Goal: Find specific page/section: Find specific page/section

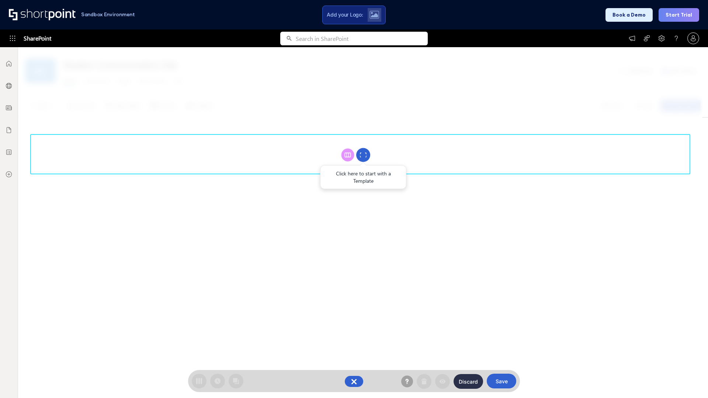
click at [363, 155] on circle at bounding box center [363, 155] width 14 height 14
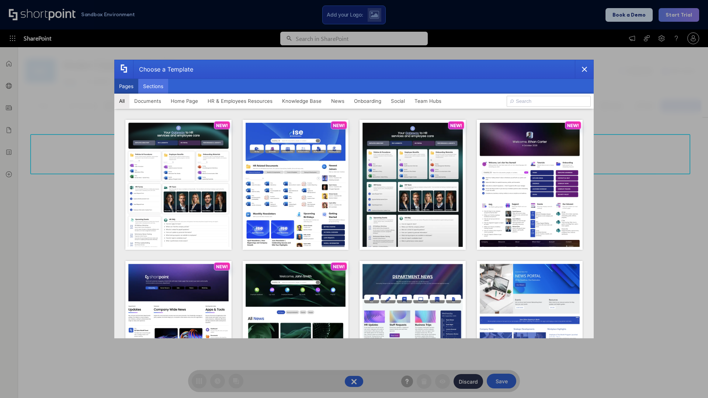
click at [153, 86] on button "Sections" at bounding box center [153, 86] width 30 height 15
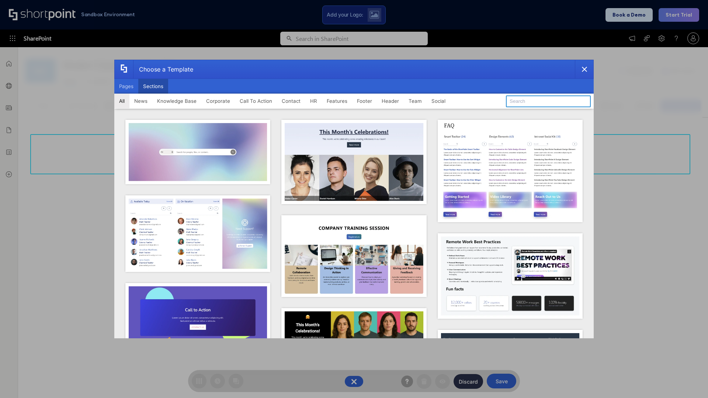
type input "Teams Kit 1"
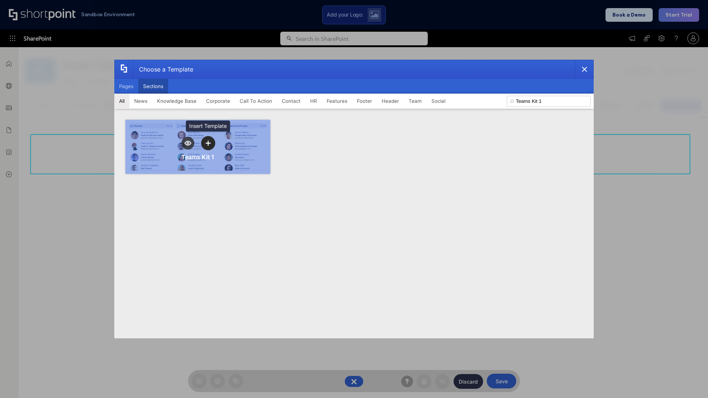
click at [208, 143] on icon "template selector" at bounding box center [207, 142] width 5 height 5
